Goal: Task Accomplishment & Management: Use online tool/utility

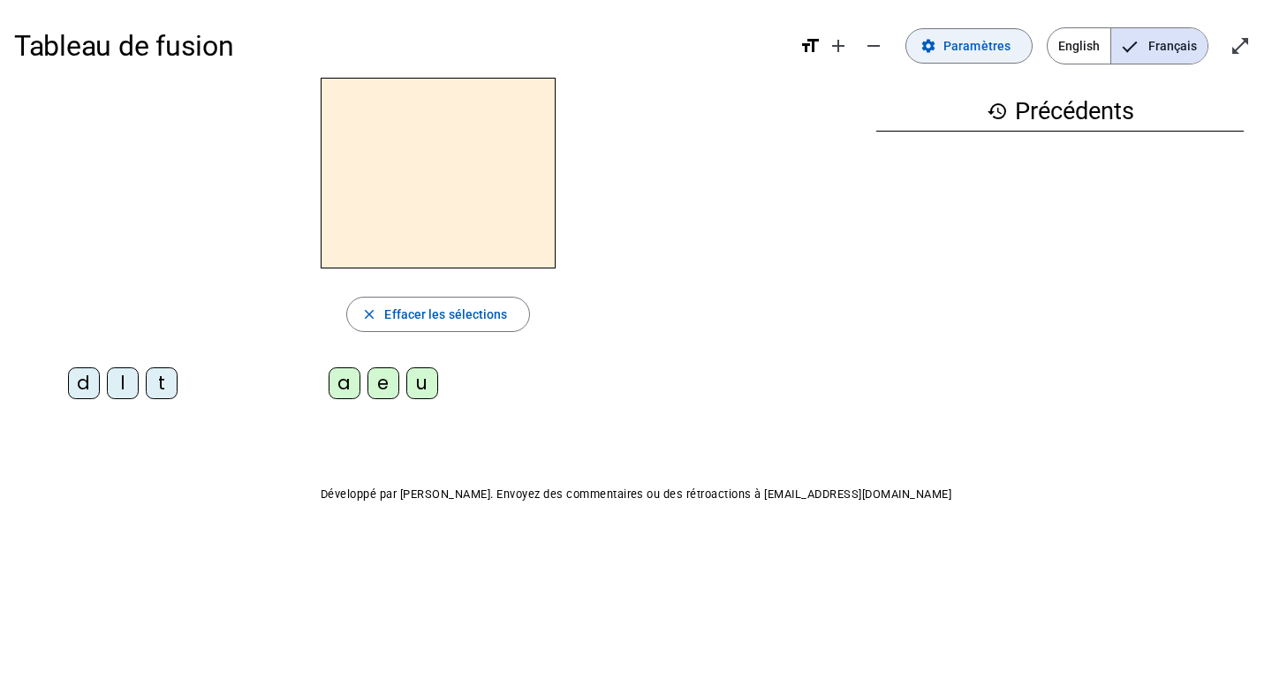
click at [995, 49] on span "Paramètres" at bounding box center [976, 45] width 67 height 21
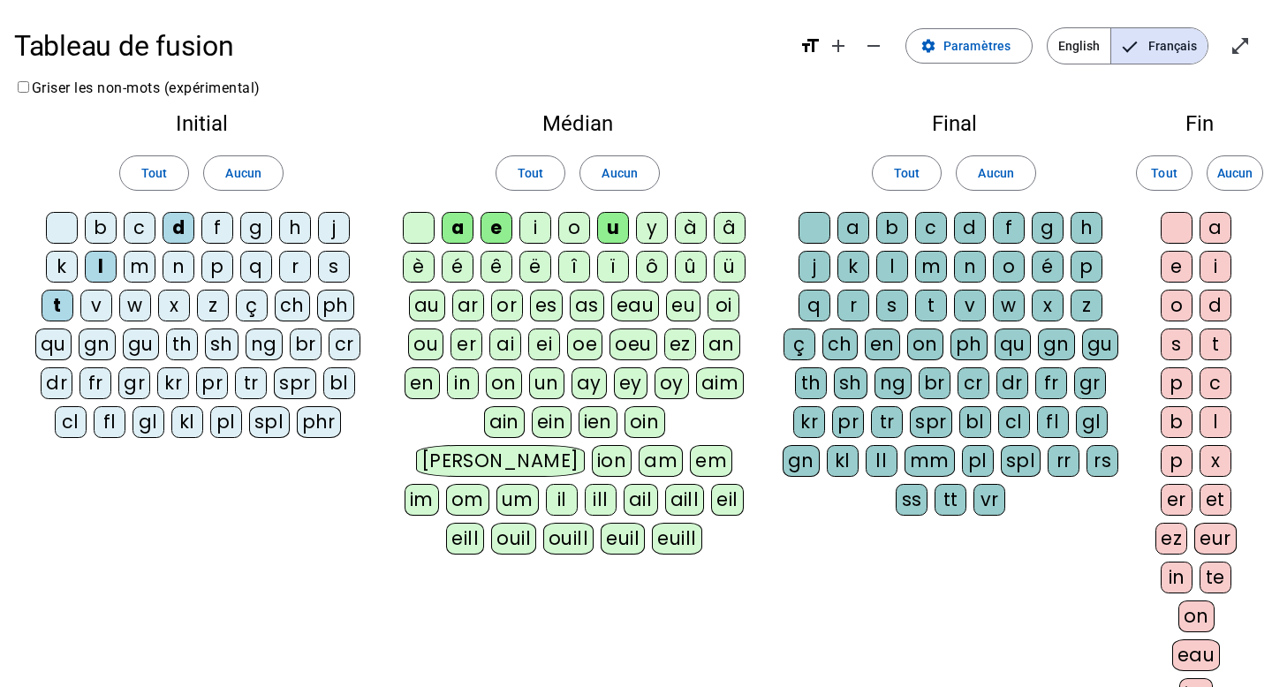
click at [535, 223] on div "i" at bounding box center [535, 228] width 32 height 32
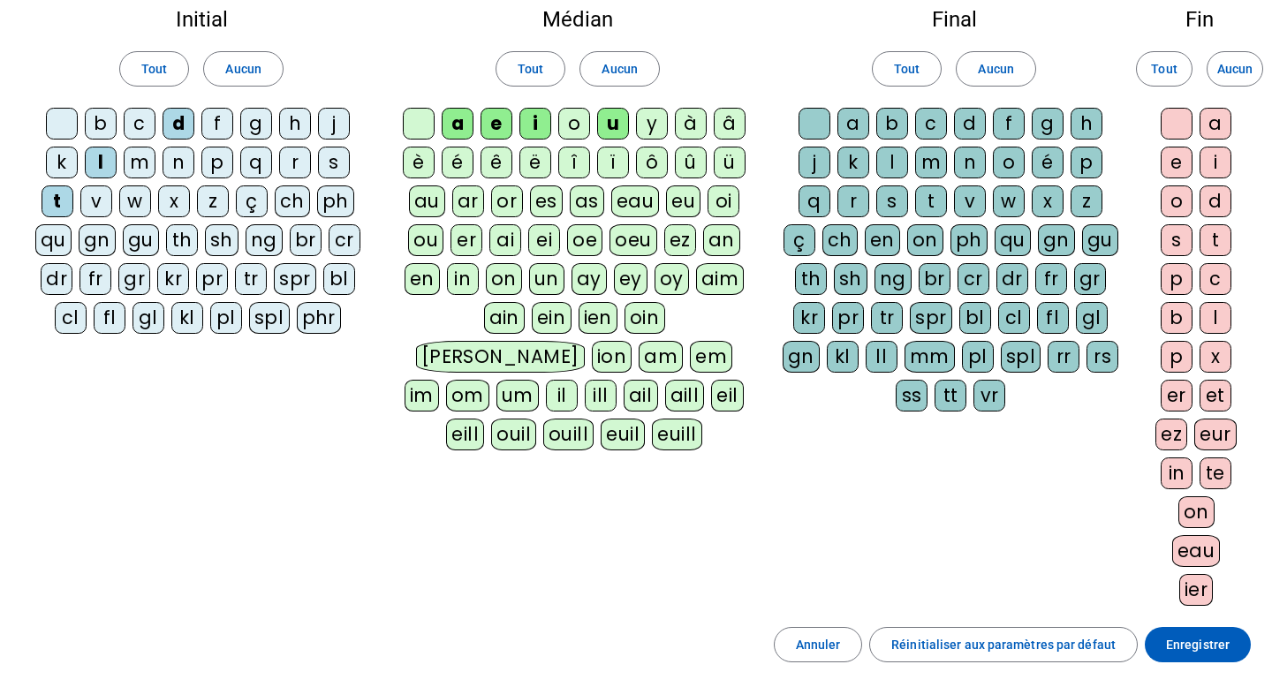
scroll to position [264, 0]
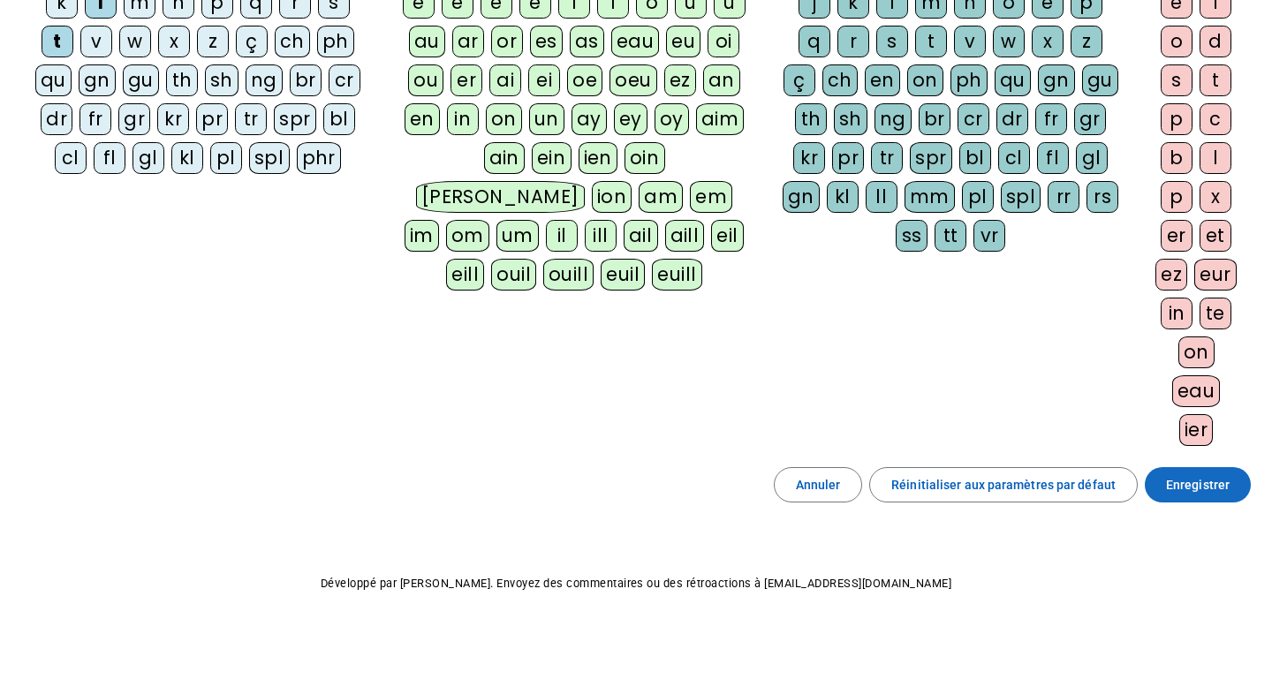
click at [1226, 485] on span "Enregistrer" at bounding box center [1198, 484] width 64 height 21
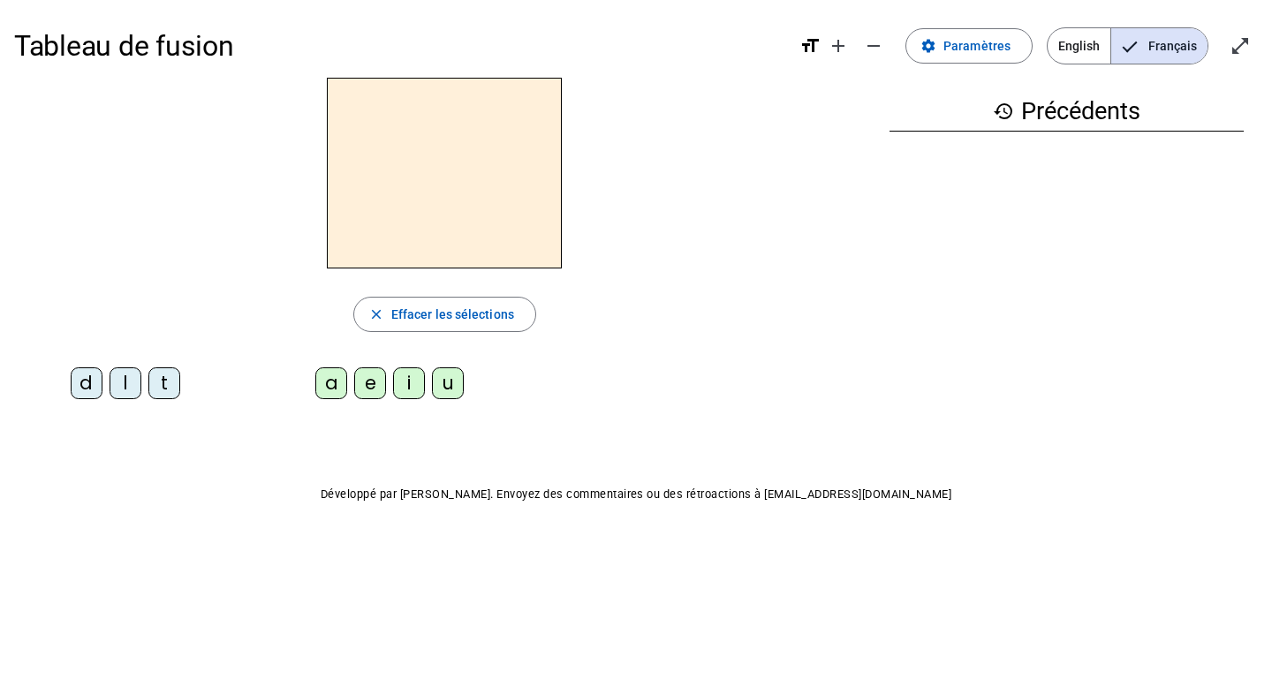
click at [437, 617] on body "Tableau de fusion format_size add remove settings Paramètres English Français o…" at bounding box center [636, 343] width 1272 height 687
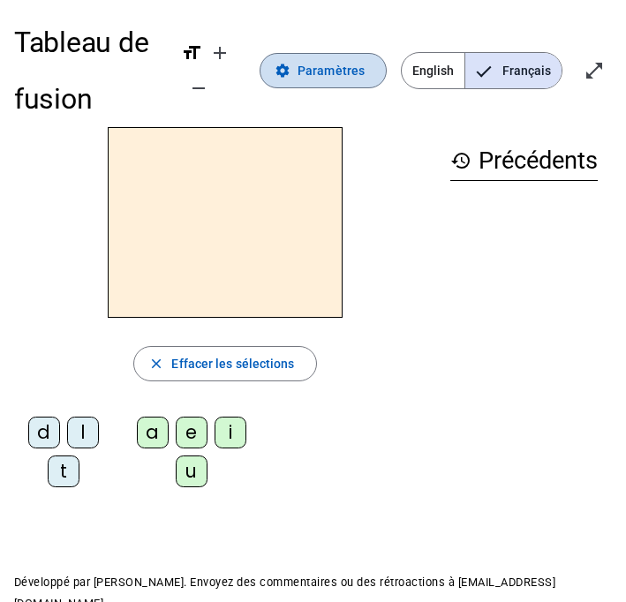
click at [291, 72] on mat-icon "settings" at bounding box center [283, 71] width 16 height 16
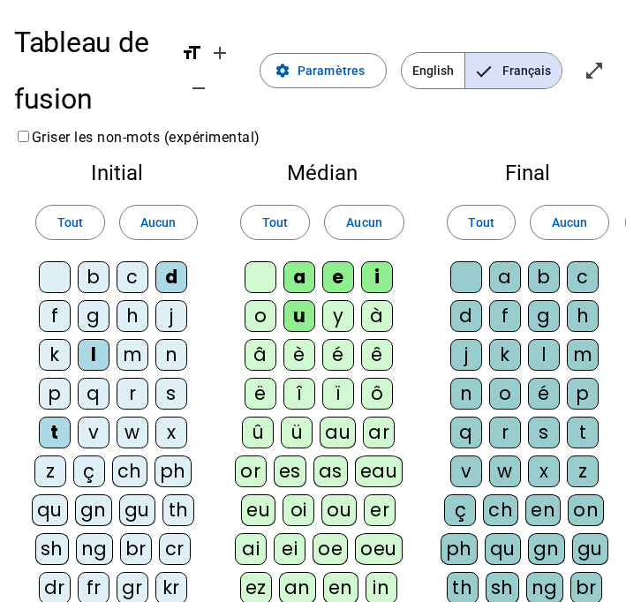
click at [131, 350] on div "m" at bounding box center [133, 355] width 32 height 32
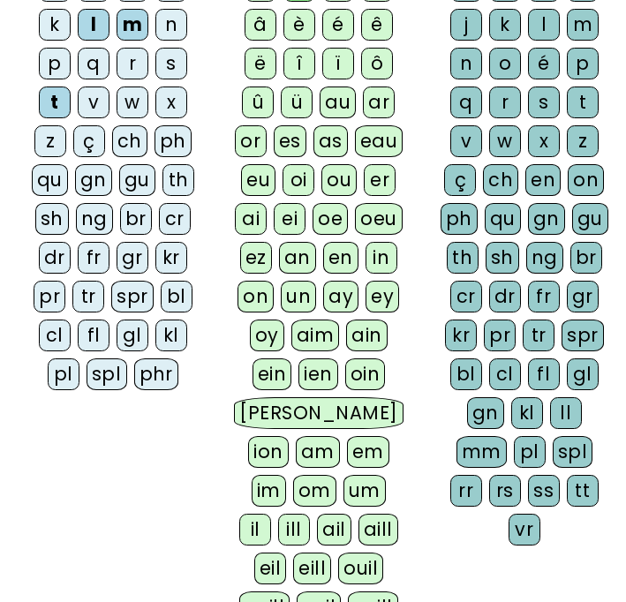
scroll to position [594, 0]
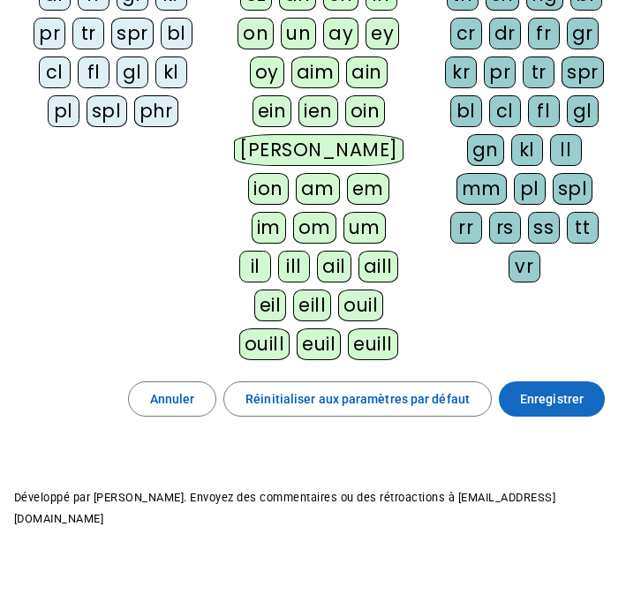
click at [551, 394] on span "Enregistrer" at bounding box center [552, 399] width 64 height 21
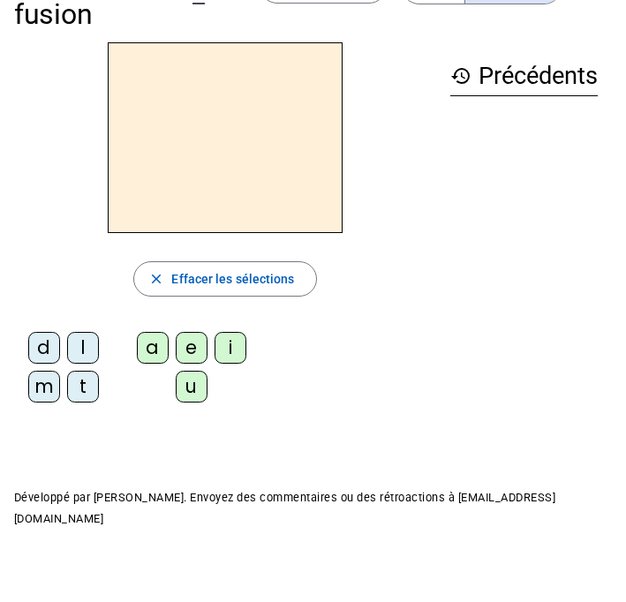
click at [46, 391] on div "m" at bounding box center [44, 387] width 32 height 32
click at [154, 346] on div "a" at bounding box center [153, 348] width 32 height 32
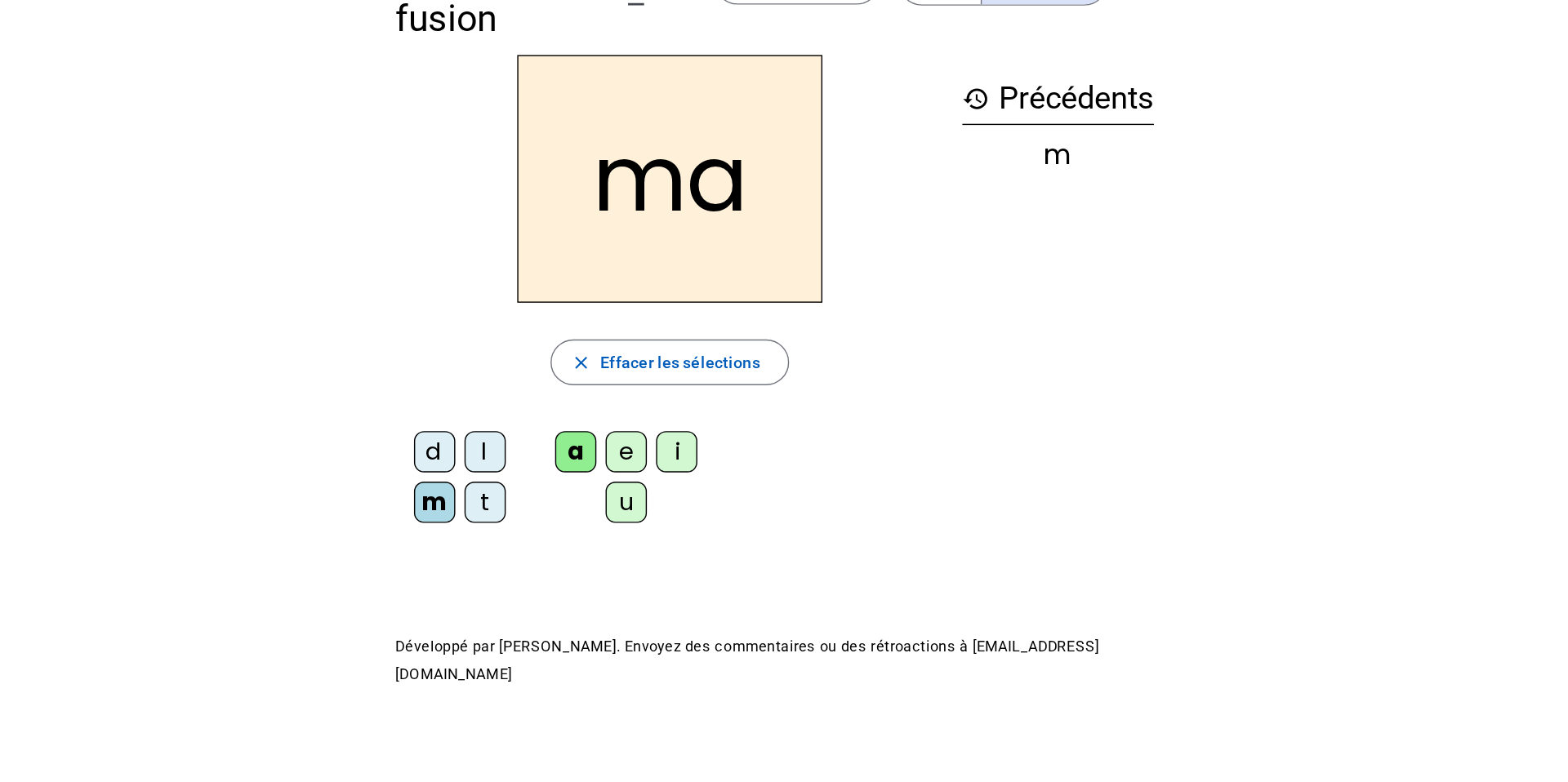
scroll to position [0, 0]
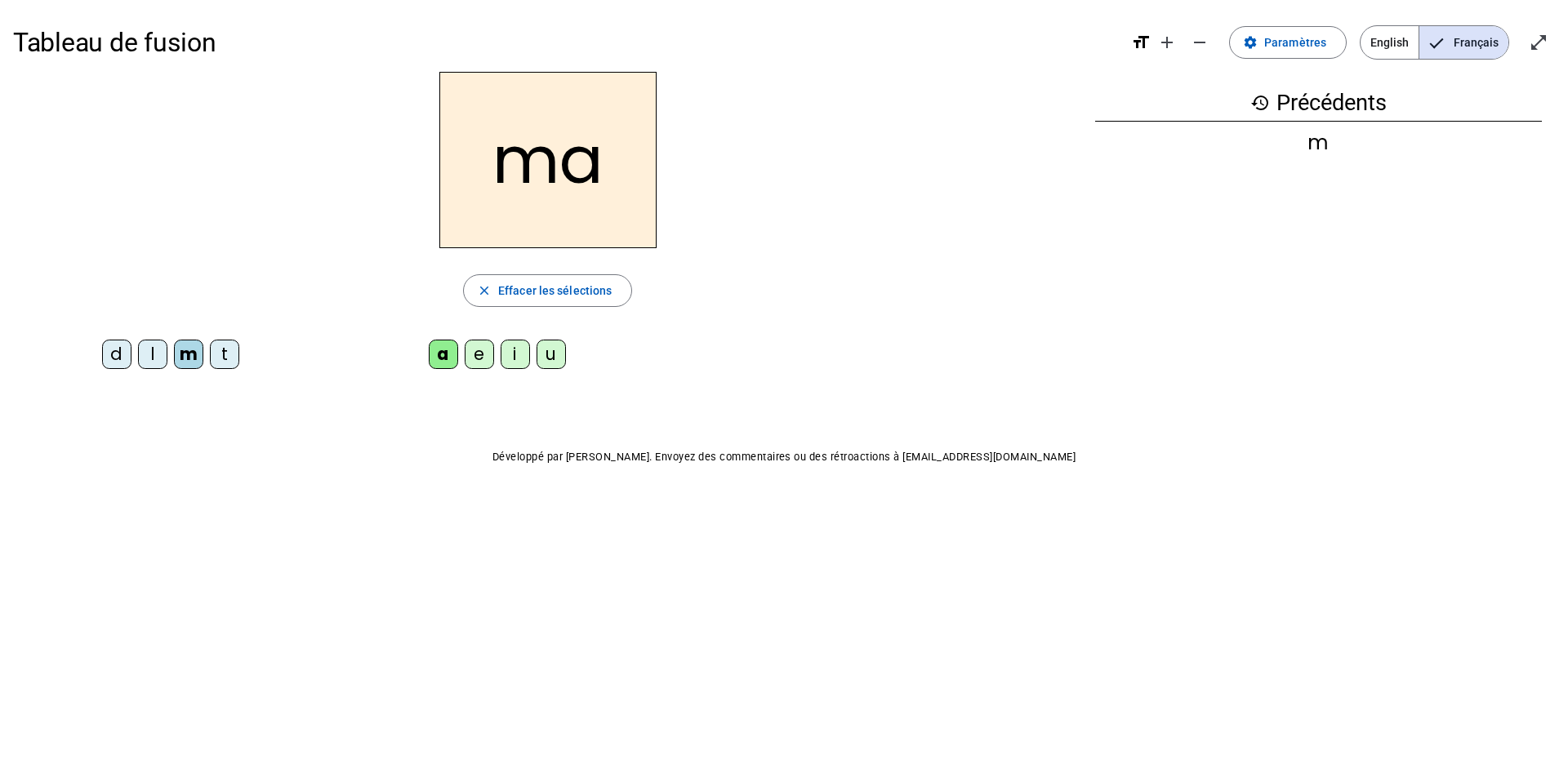
click at [158, 361] on div "l" at bounding box center [153, 354] width 30 height 30
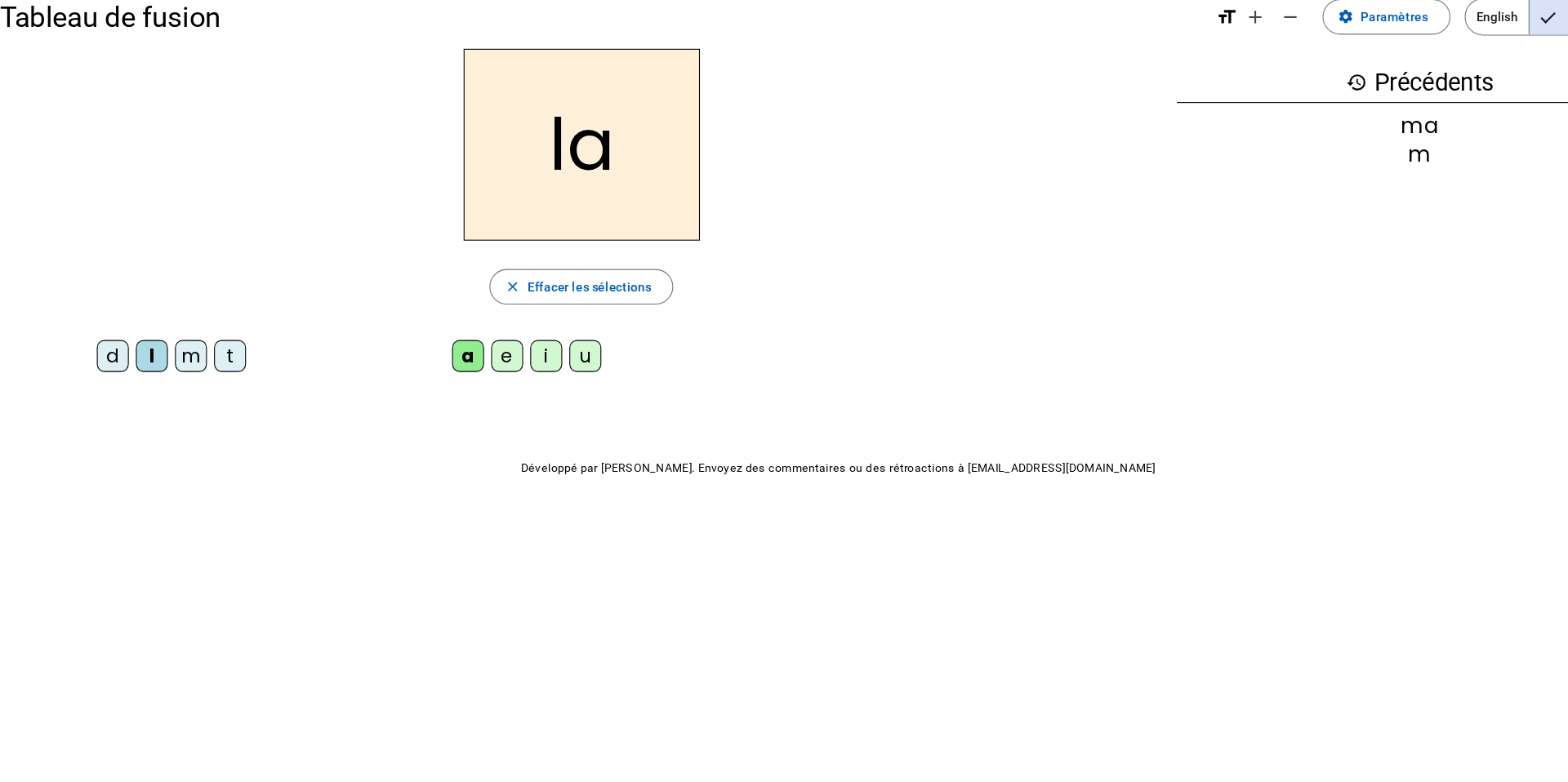
click at [476, 359] on div "e" at bounding box center [480, 354] width 30 height 30
click at [113, 360] on div "d" at bounding box center [116, 354] width 30 height 30
click at [559, 351] on div "u" at bounding box center [551, 354] width 30 height 30
click at [229, 355] on div "t" at bounding box center [225, 354] width 30 height 30
click at [436, 355] on div "a" at bounding box center [444, 354] width 30 height 30
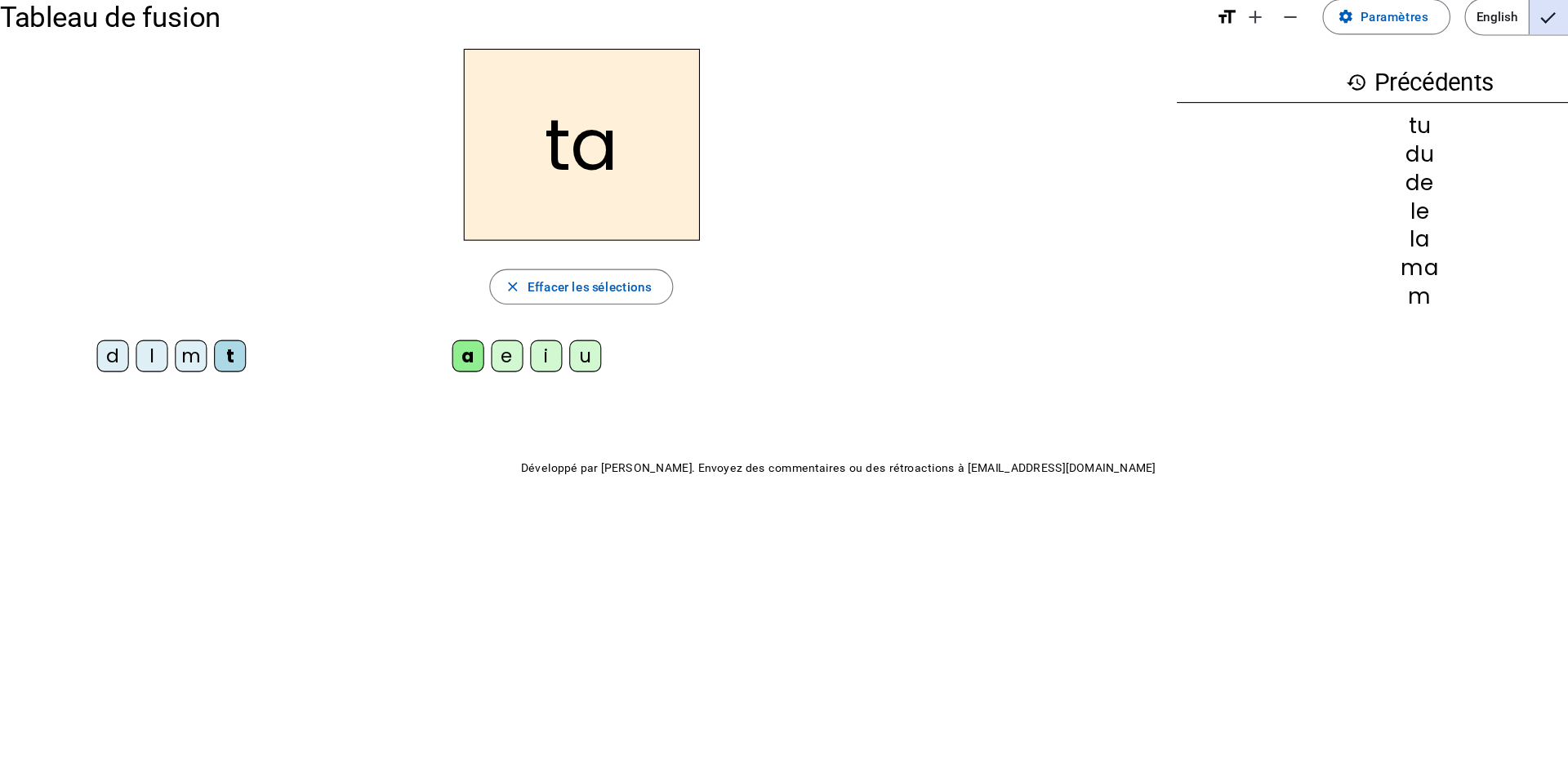
click at [474, 360] on div "e" at bounding box center [480, 354] width 30 height 30
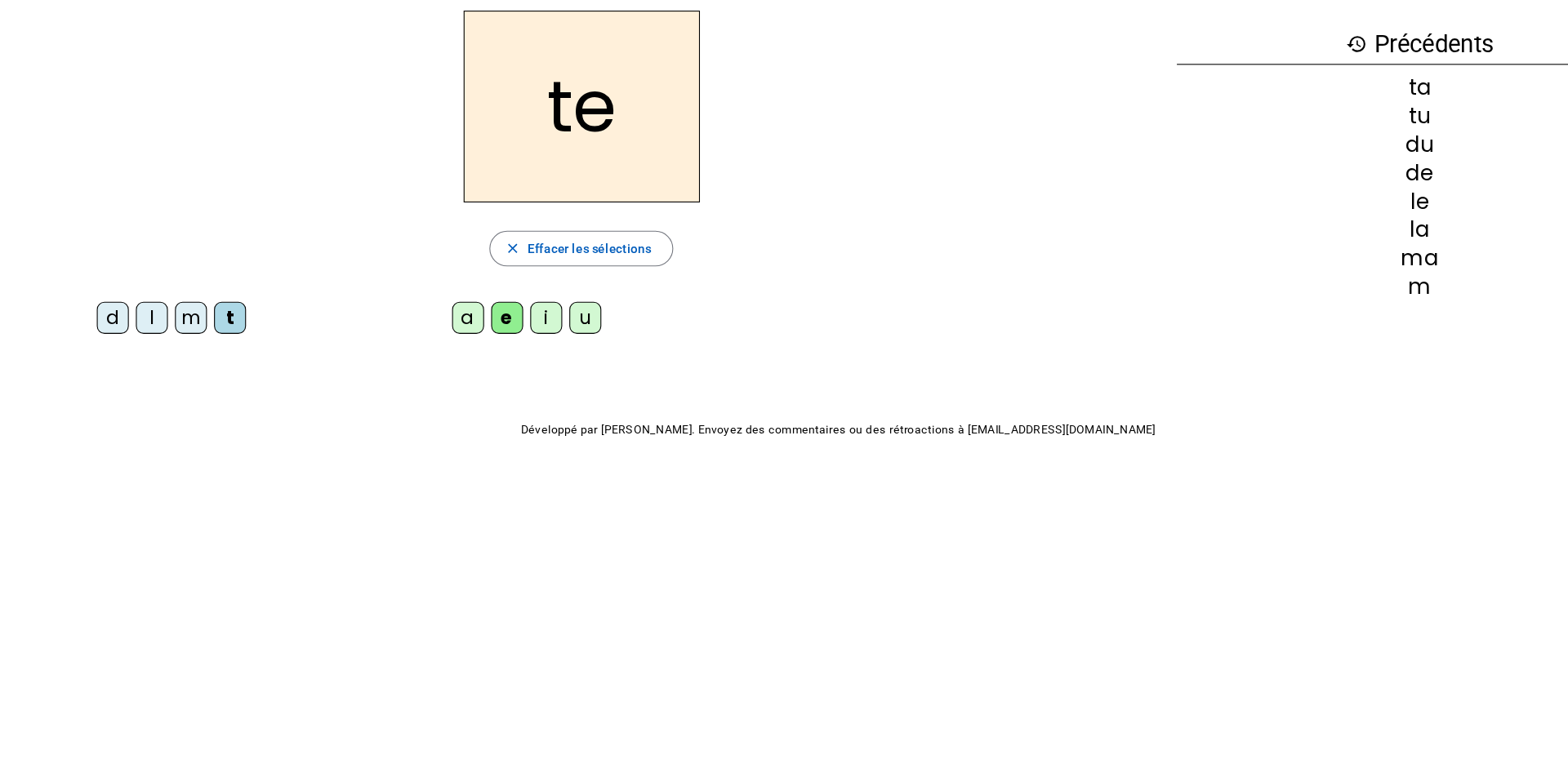
click at [195, 356] on div "m" at bounding box center [189, 354] width 30 height 30
